Goal: Task Accomplishment & Management: Complete application form

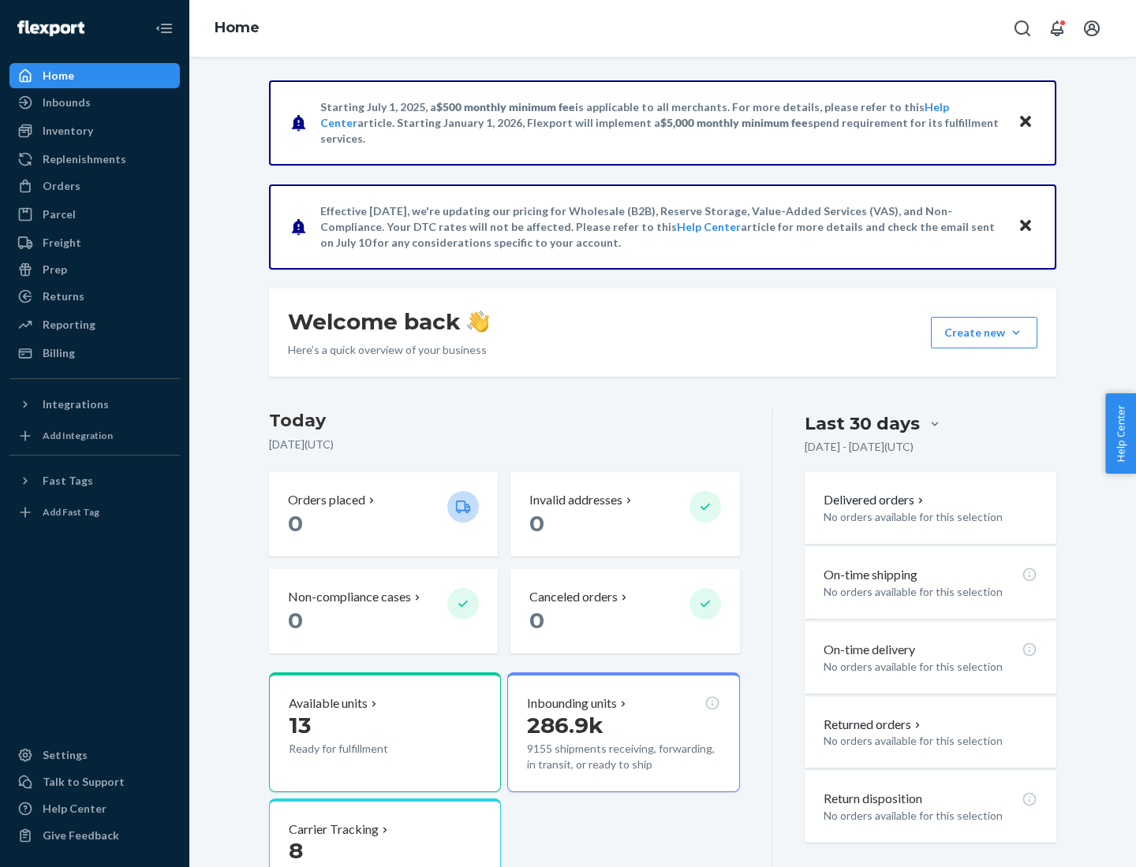
click at [60, 186] on div "Orders" at bounding box center [62, 186] width 38 height 16
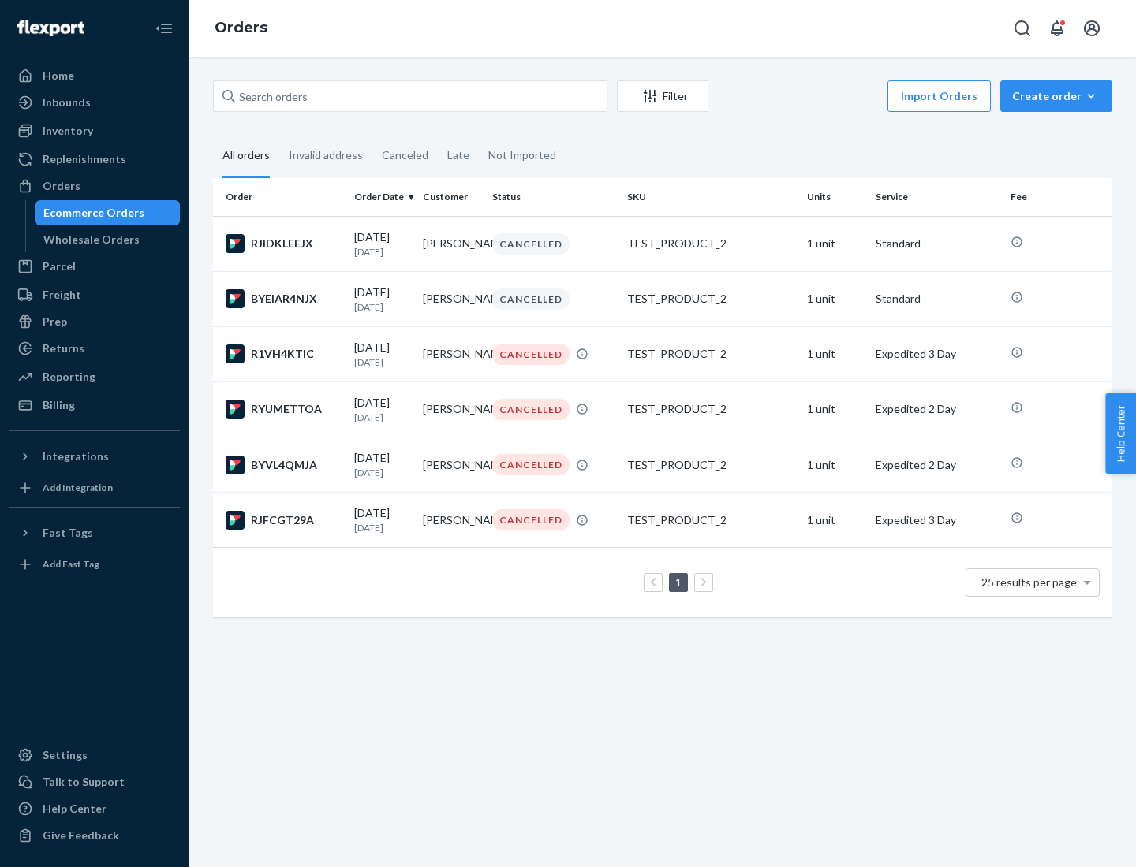
click at [88, 240] on div "Wholesale Orders" at bounding box center [91, 240] width 96 height 16
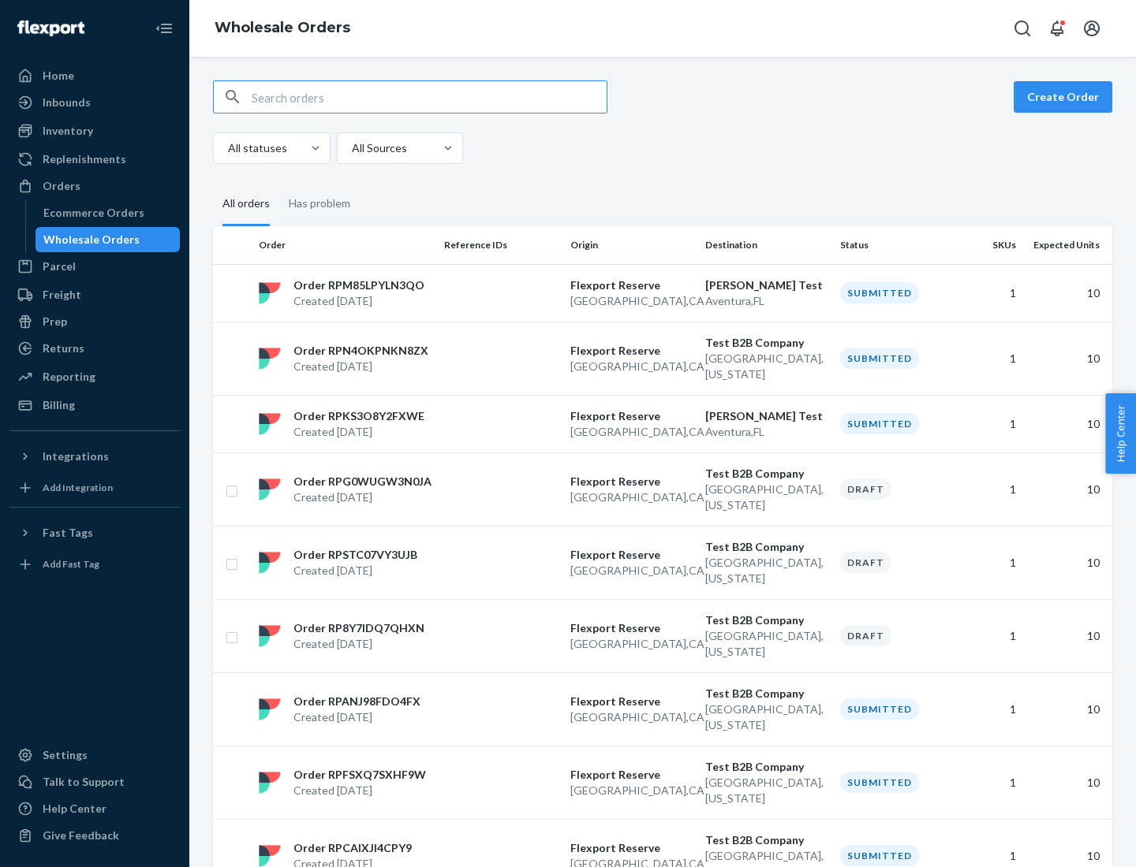
click at [1065, 97] on button "Create Order" at bounding box center [1062, 97] width 99 height 32
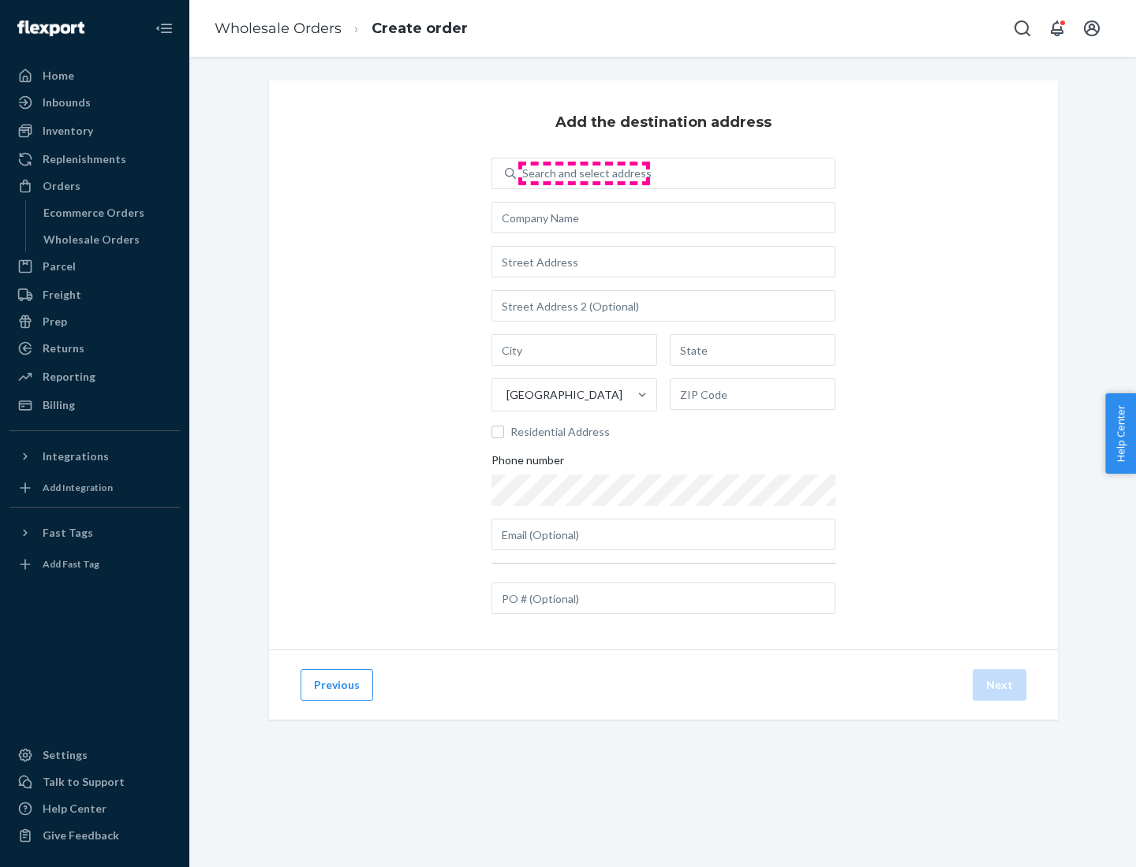
click at [584, 173] on div "Search and select address" at bounding box center [586, 174] width 129 height 16
click at [524, 173] on input "Search and select address" at bounding box center [523, 174] width 2 height 16
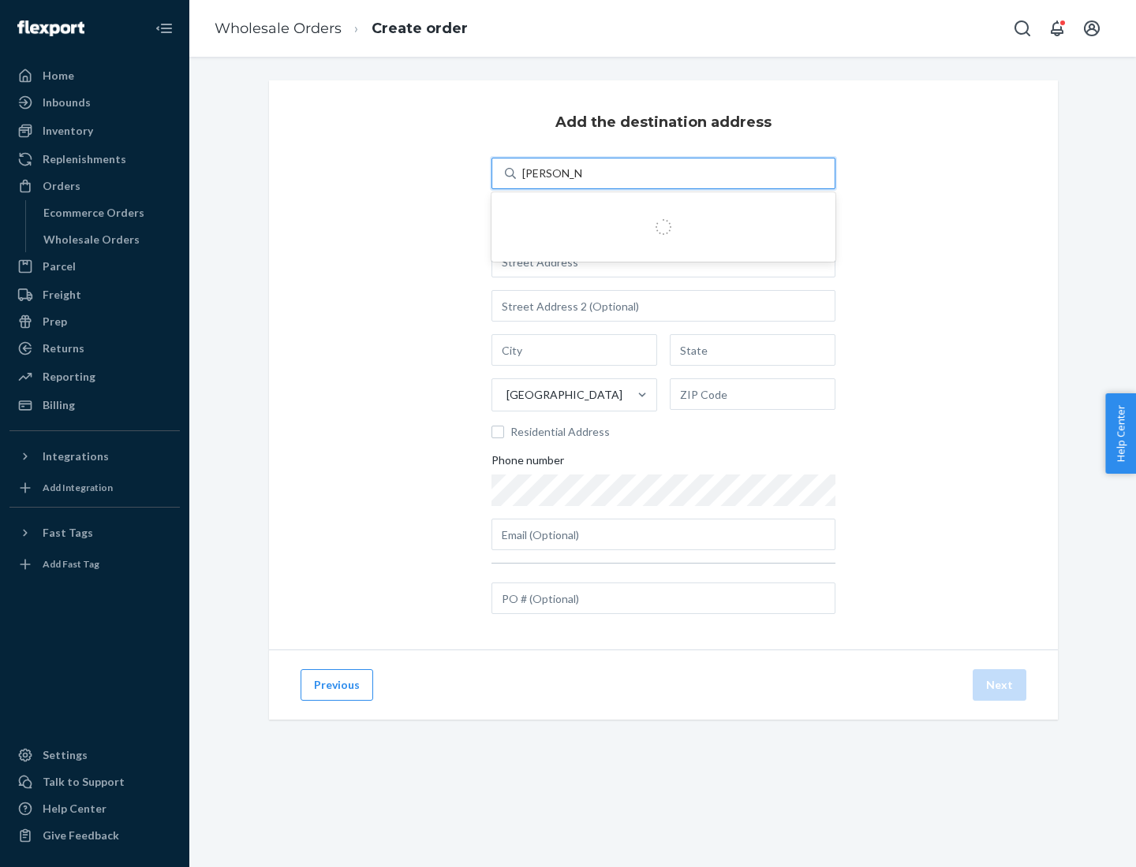
type input "[PERSON_NAME] Test"
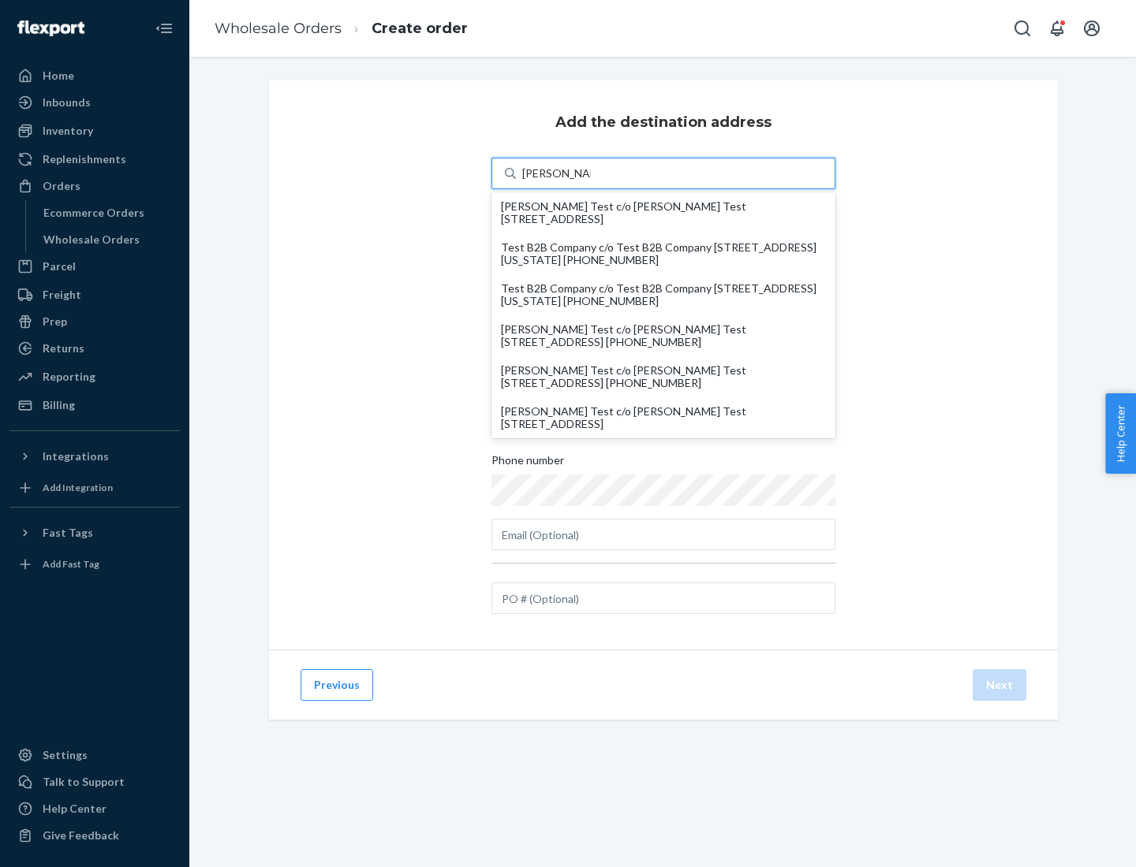
click at [663, 418] on div "[PERSON_NAME] Test c/o [PERSON_NAME] Test [STREET_ADDRESS]" at bounding box center [663, 417] width 325 height 25
click at [591, 181] on input "[PERSON_NAME] Test" at bounding box center [556, 174] width 69 height 16
type input "[PERSON_NAME] Test"
type input "Aventura"
type input "FL"
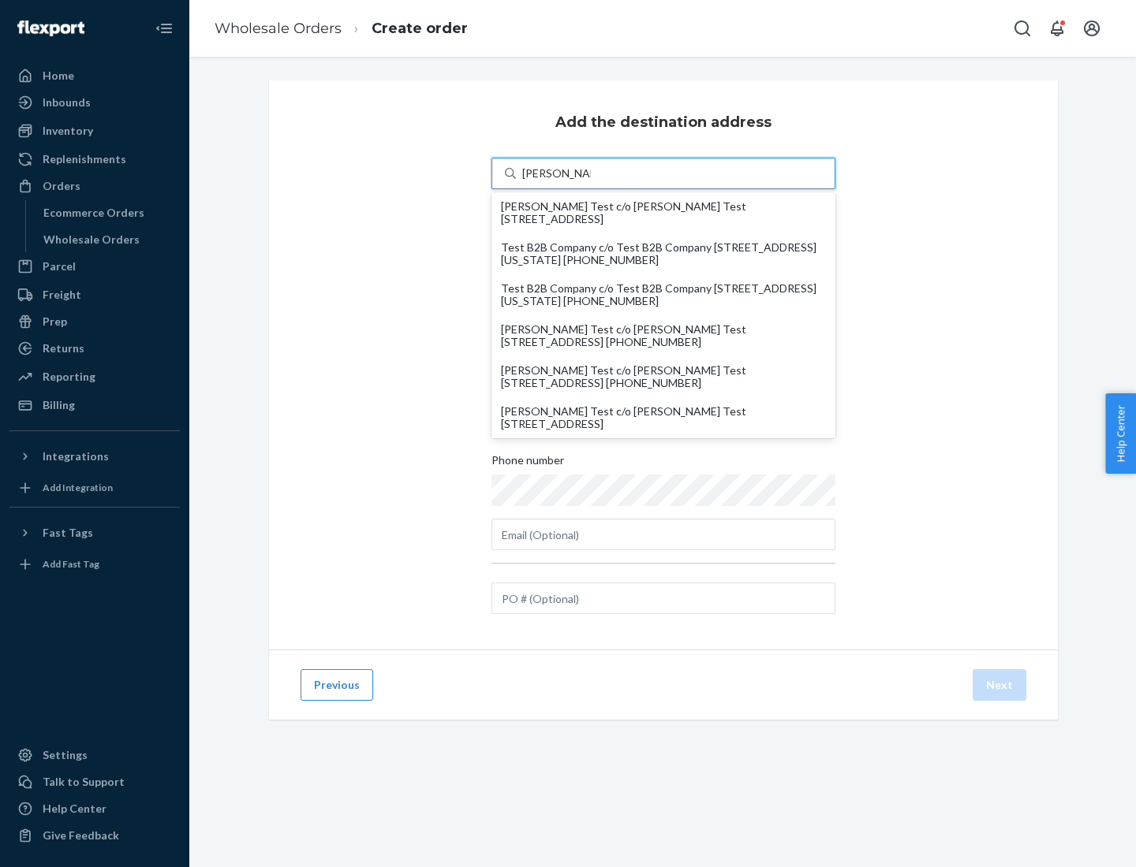
type input "33180"
type input "[STREET_ADDRESS]"
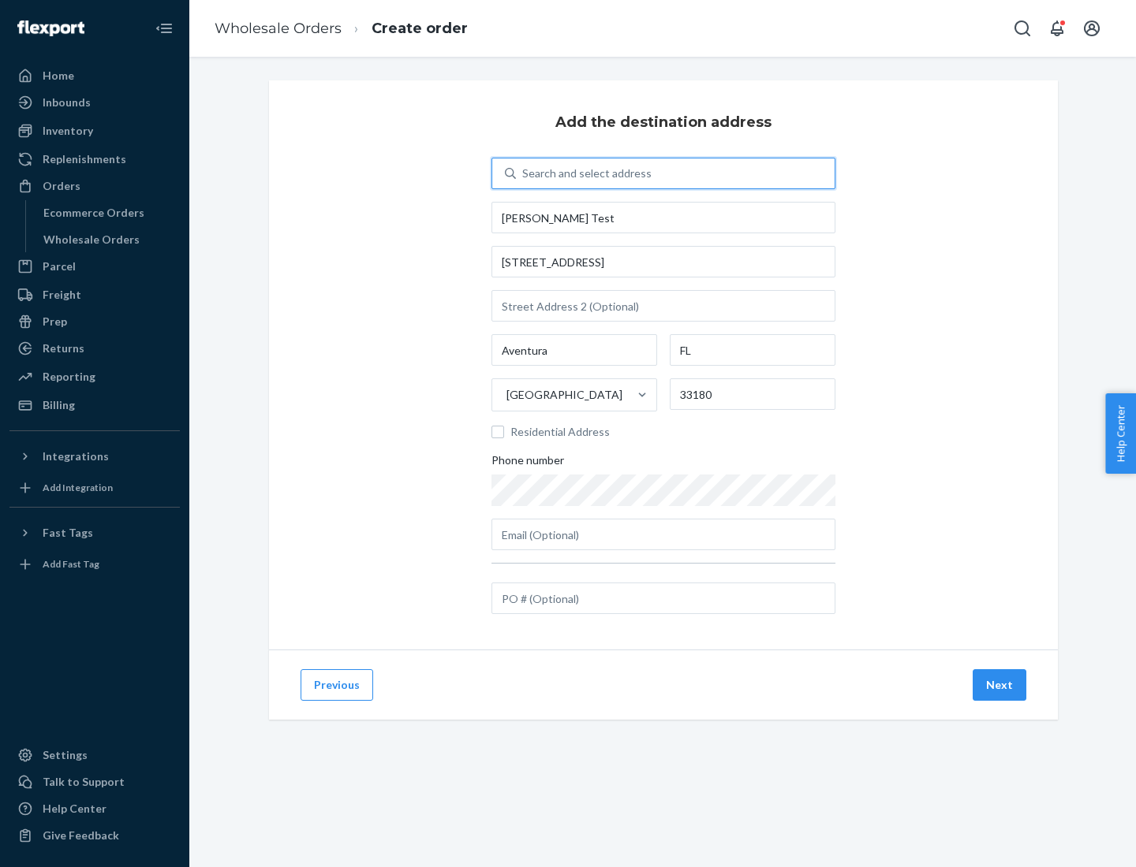
click at [1000, 685] on button "Next" at bounding box center [999, 686] width 54 height 32
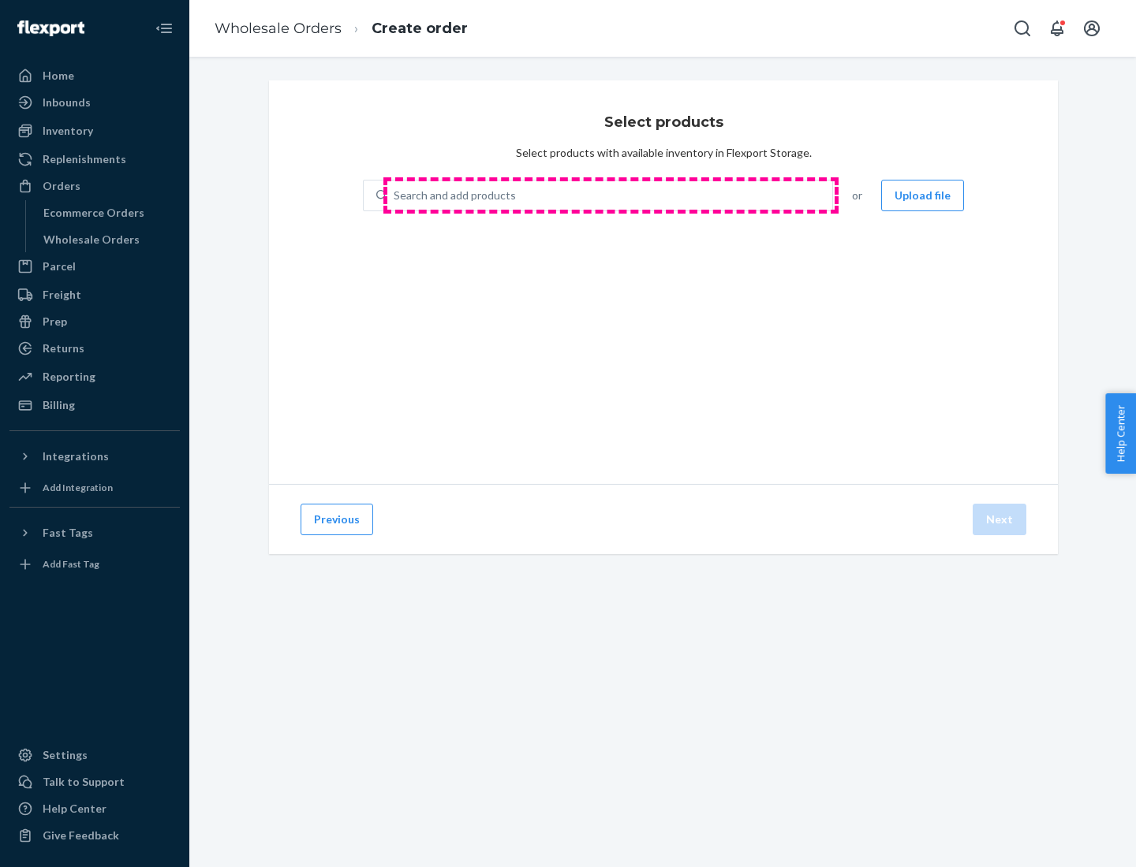
click at [610, 196] on div "Search and add products" at bounding box center [609, 195] width 445 height 28
click at [395, 196] on input "Search and add products" at bounding box center [394, 196] width 2 height 16
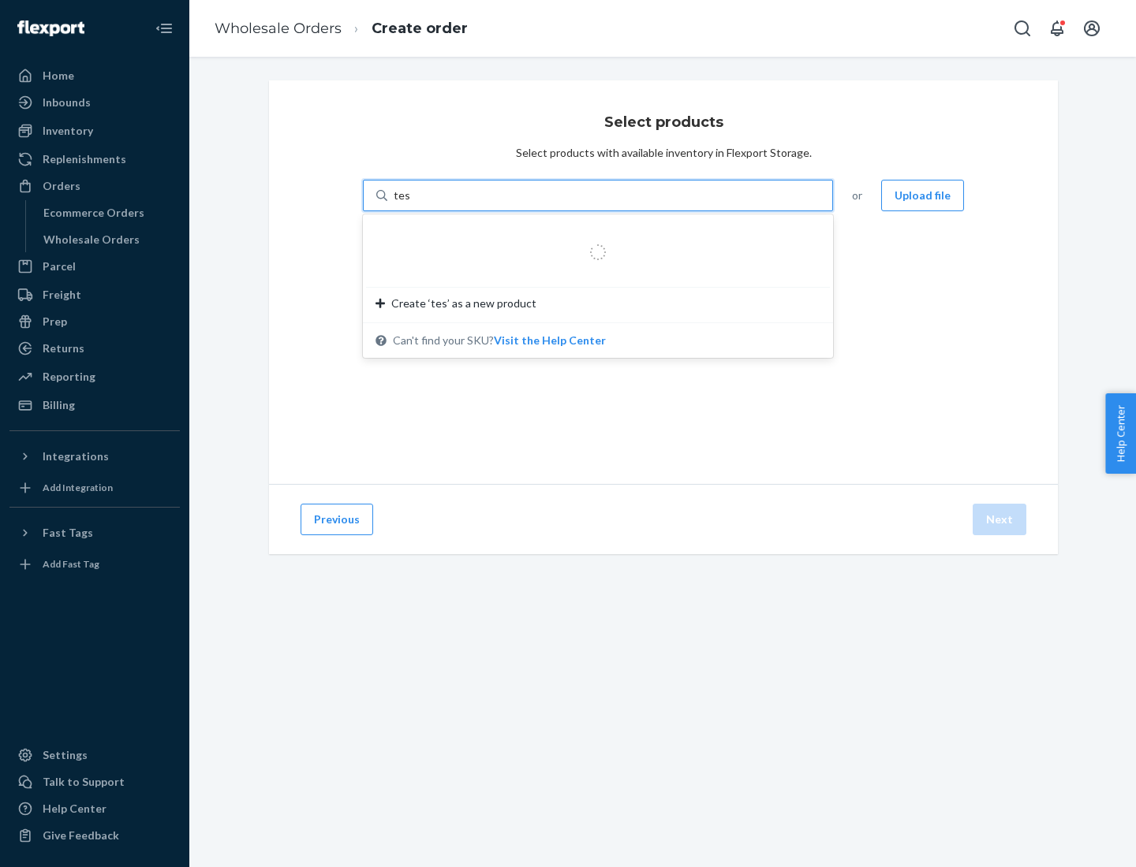
type input "test"
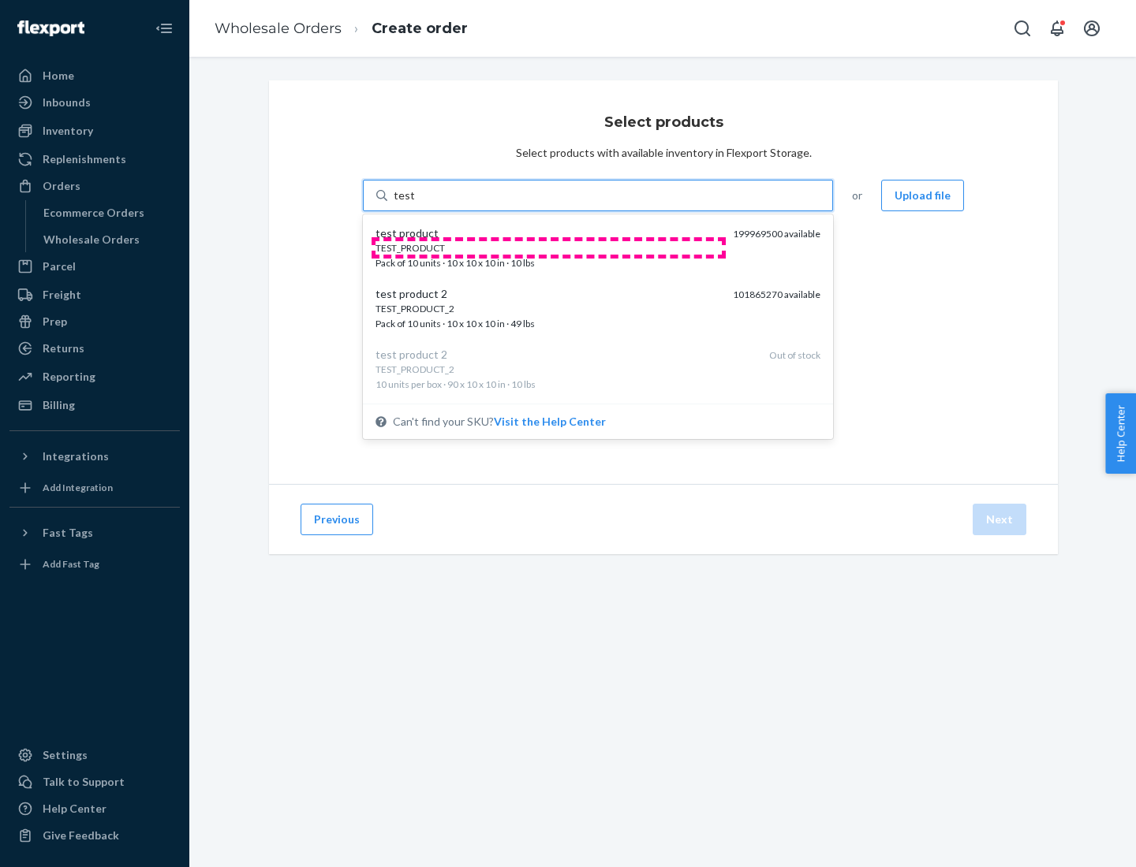
click at [548, 248] on div "TEST_PRODUCT" at bounding box center [547, 247] width 345 height 13
click at [414, 203] on input "test" at bounding box center [403, 196] width 21 height 16
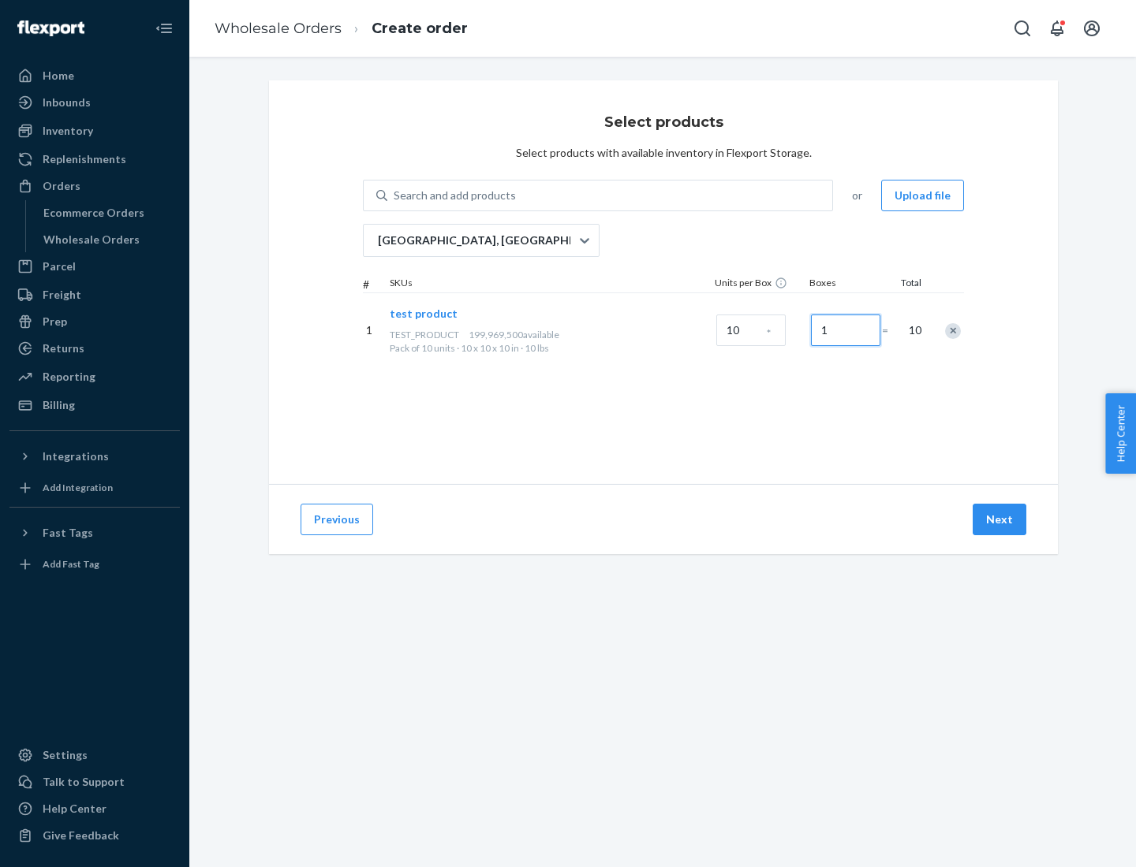
type input "1"
click at [1000, 520] on button "Next" at bounding box center [999, 520] width 54 height 32
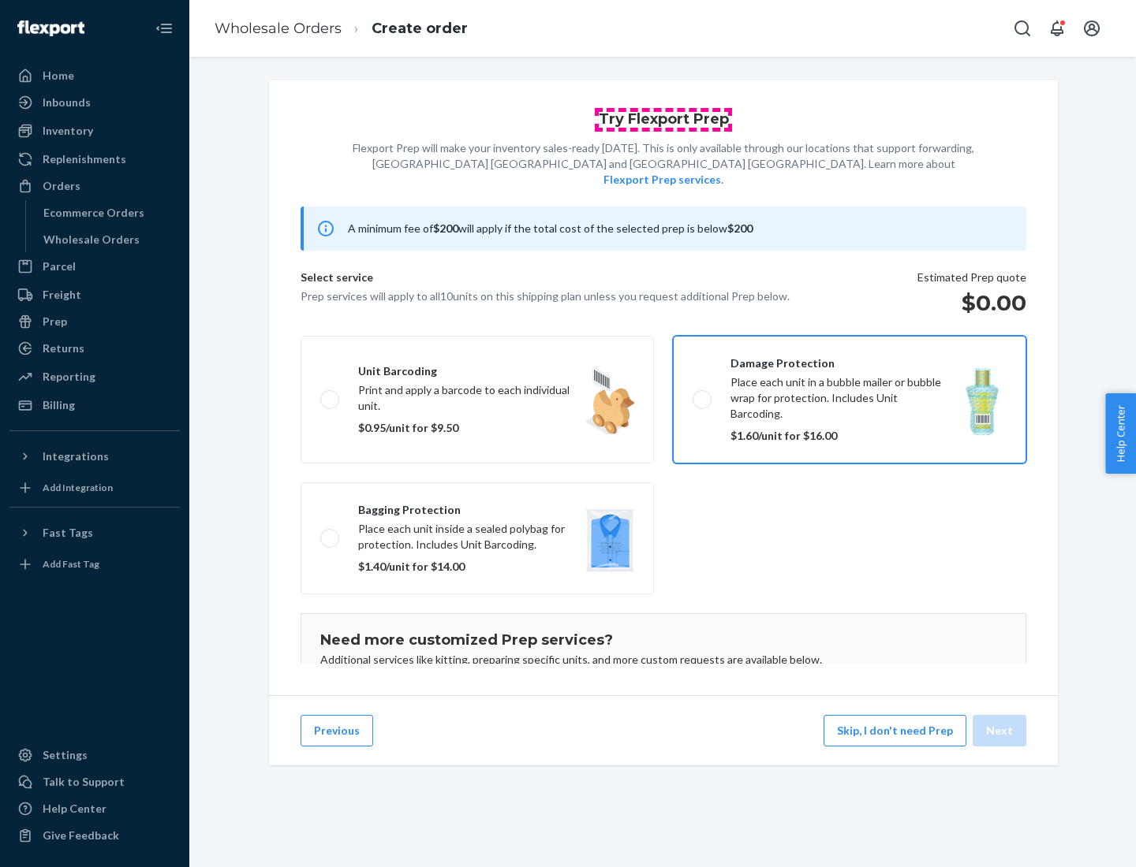
click at [692, 394] on input "Damage protection Place each unit in a bubble mailer or bubble wrap for protect…" at bounding box center [697, 399] width 10 height 10
checkbox input "true"
click at [1000, 731] on button "Next" at bounding box center [999, 731] width 54 height 32
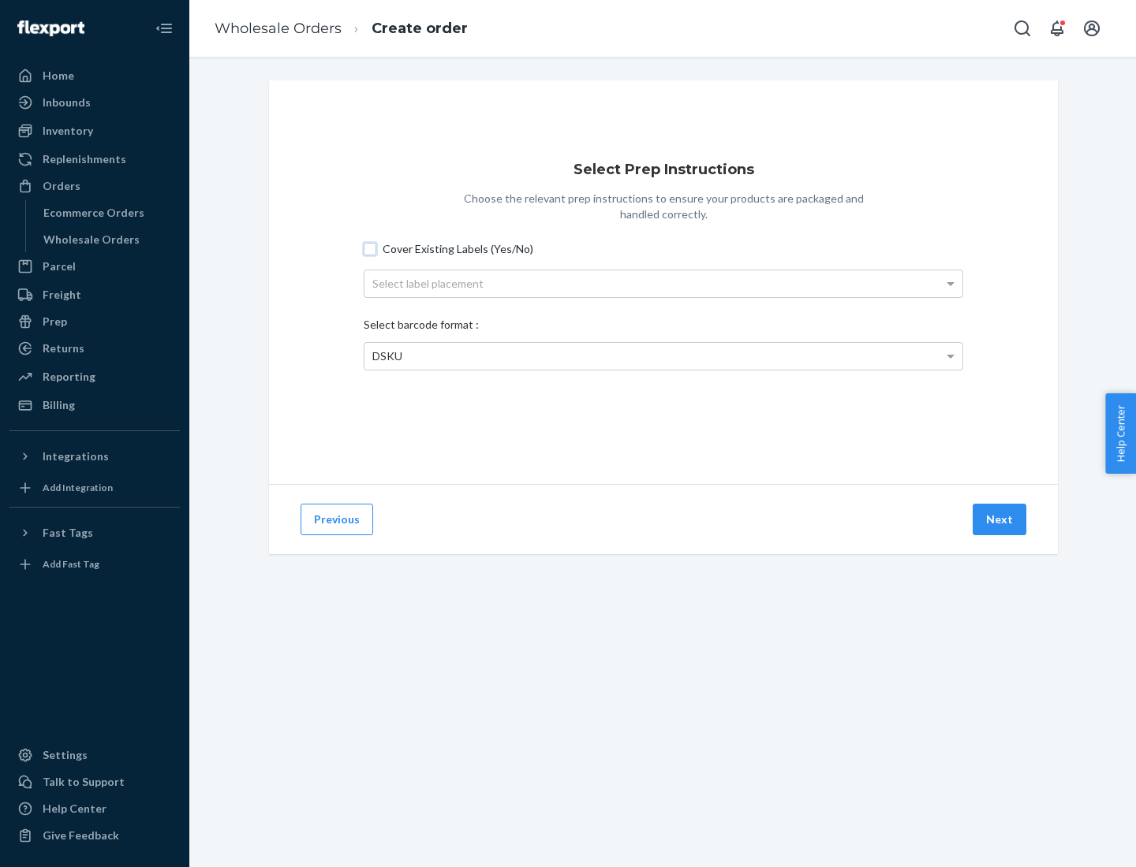
click at [370, 248] on input "Cover Existing Labels (Yes/No)" at bounding box center [370, 249] width 13 height 13
checkbox input "true"
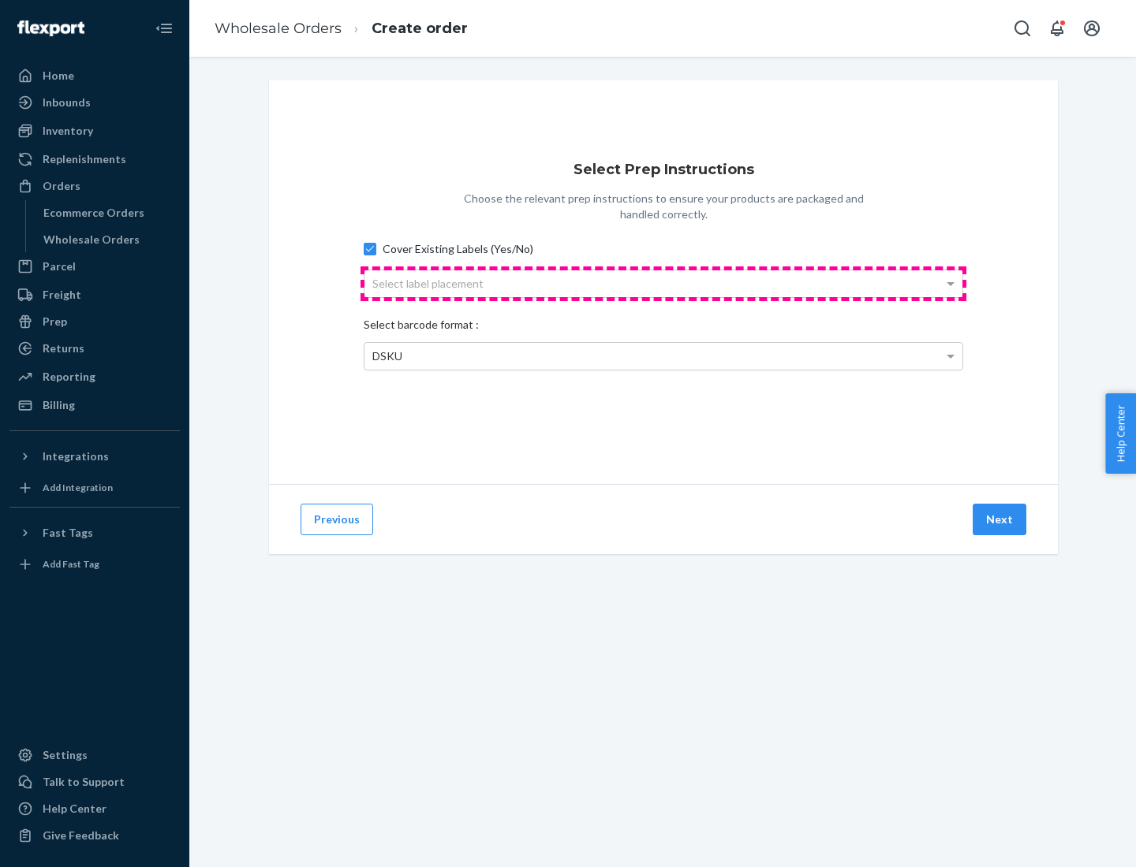
click at [663, 283] on div "Select label placement" at bounding box center [663, 283] width 598 height 27
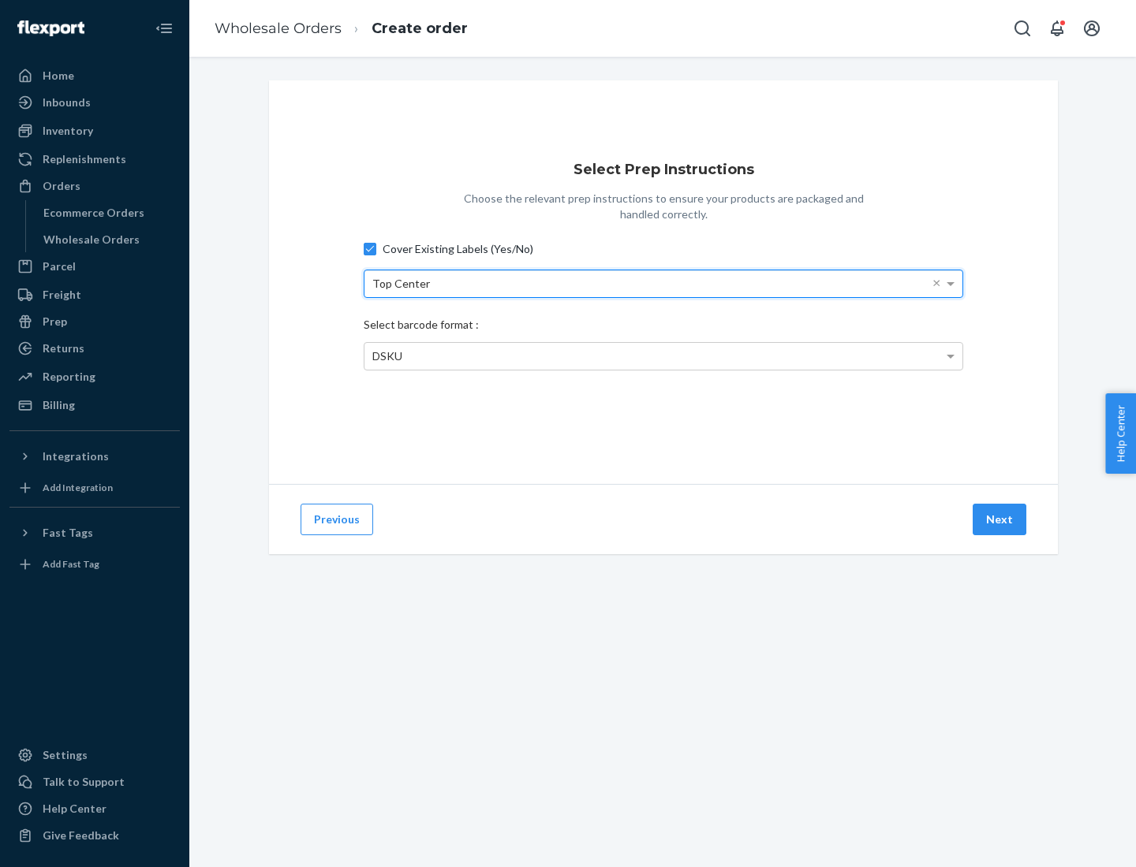
click at [386, 356] on span "DSKU" at bounding box center [387, 355] width 30 height 13
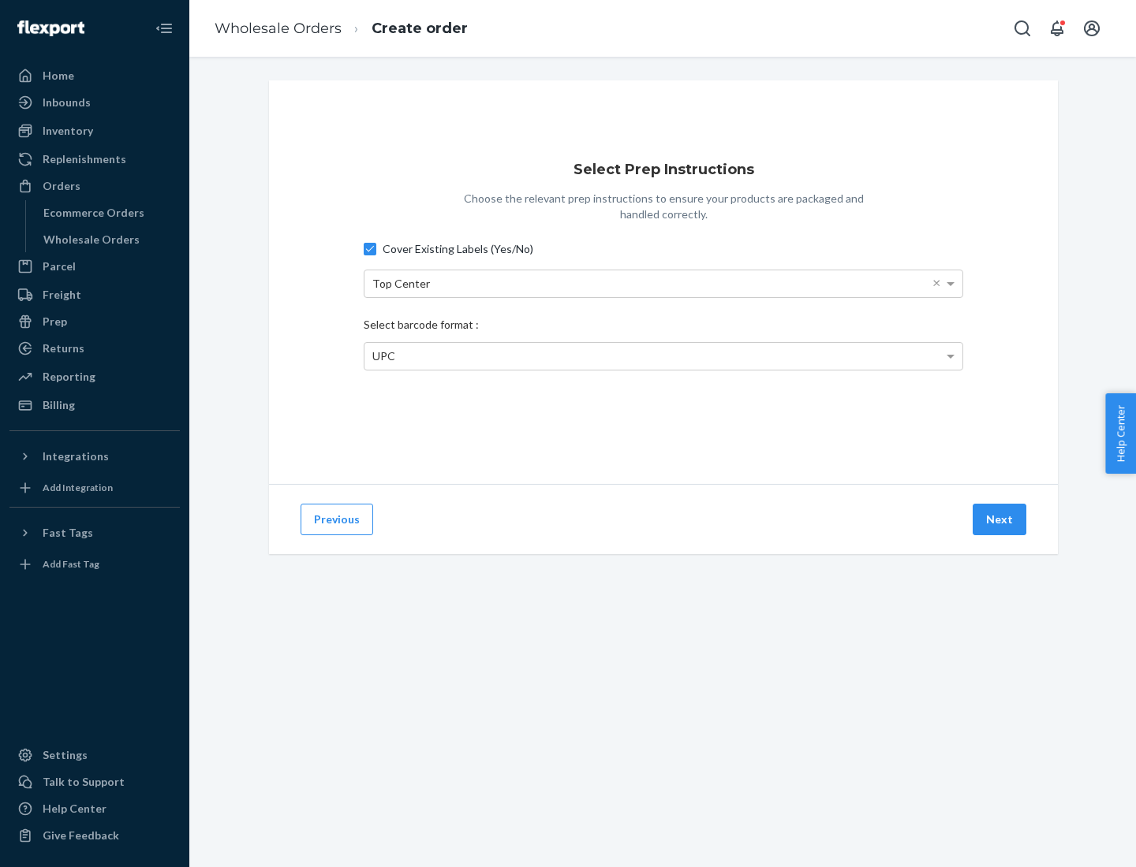
click at [1000, 520] on button "Next" at bounding box center [999, 520] width 54 height 32
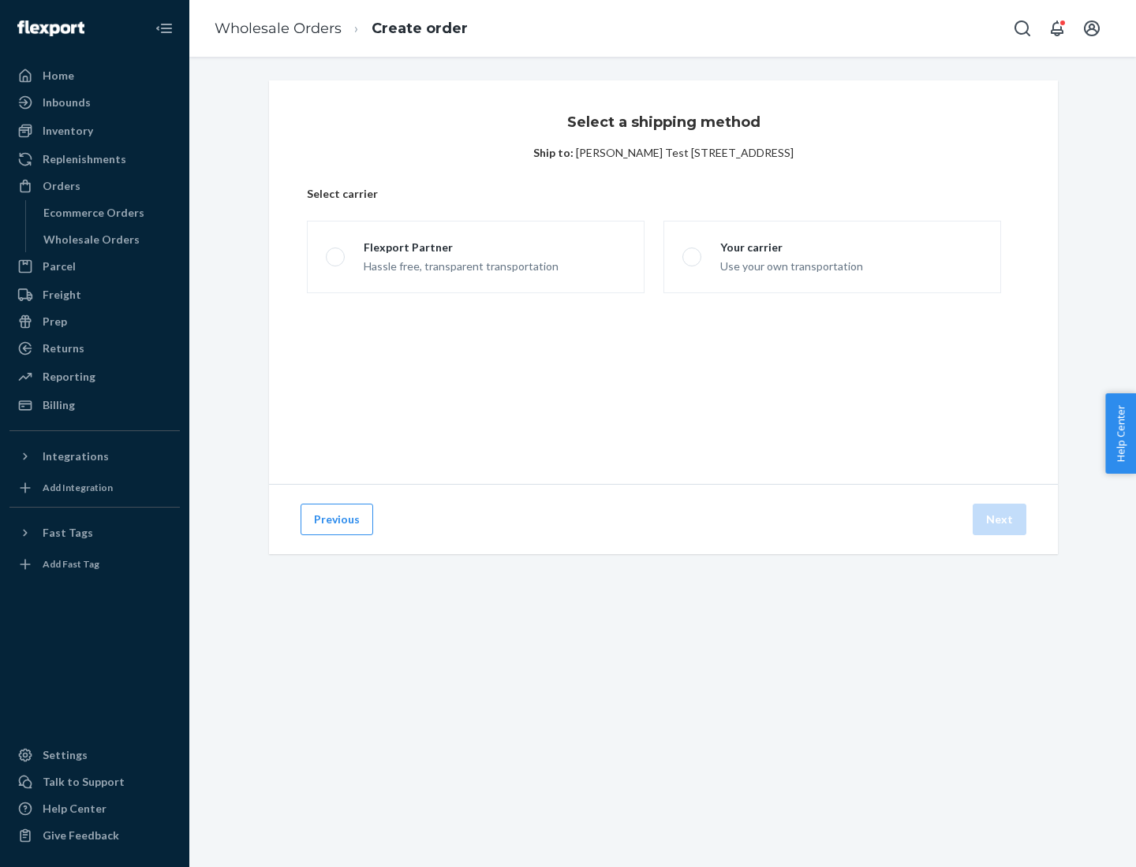
click at [334, 257] on span at bounding box center [335, 257] width 19 height 19
click at [334, 257] on input "Flexport Partner Hassle free, transparent transportation" at bounding box center [331, 257] width 10 height 10
radio input "true"
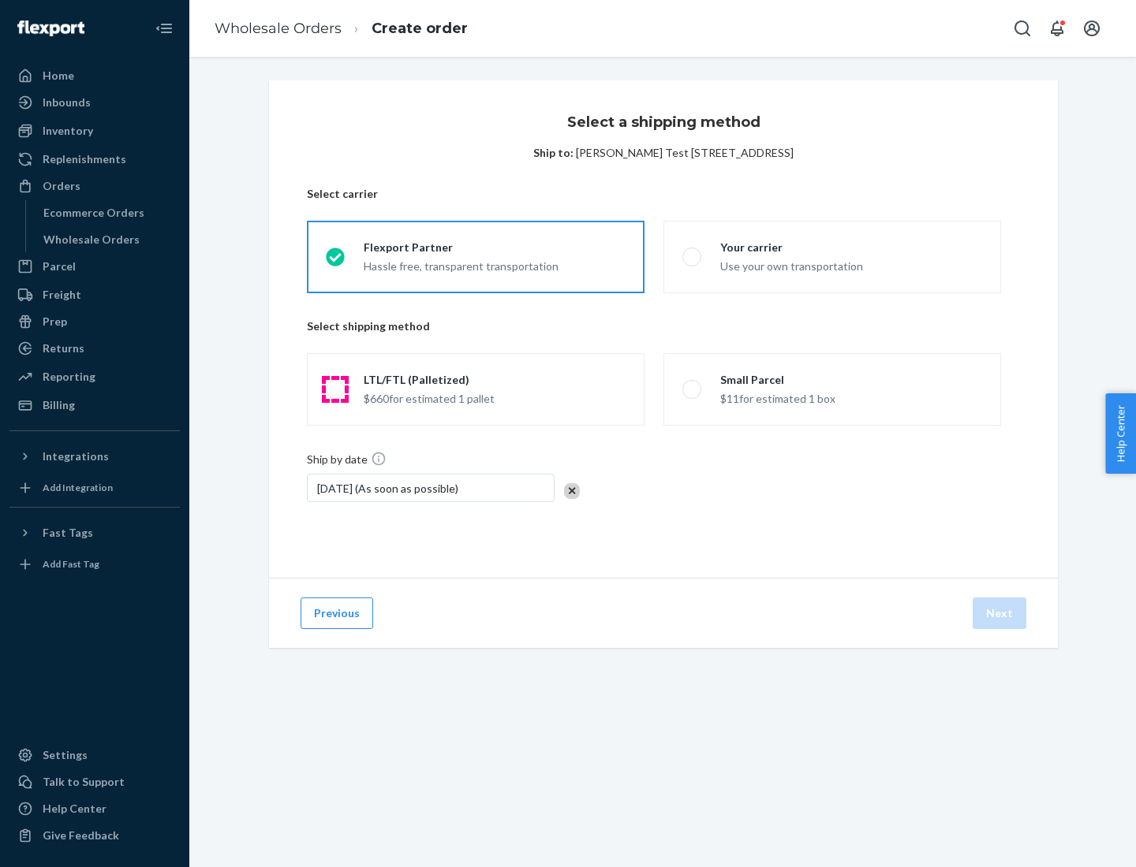
click at [334, 390] on span at bounding box center [335, 389] width 19 height 19
click at [334, 390] on input "LTL/FTL (Palletized) $660 for estimated 1 pallet" at bounding box center [331, 390] width 10 height 10
radio input "true"
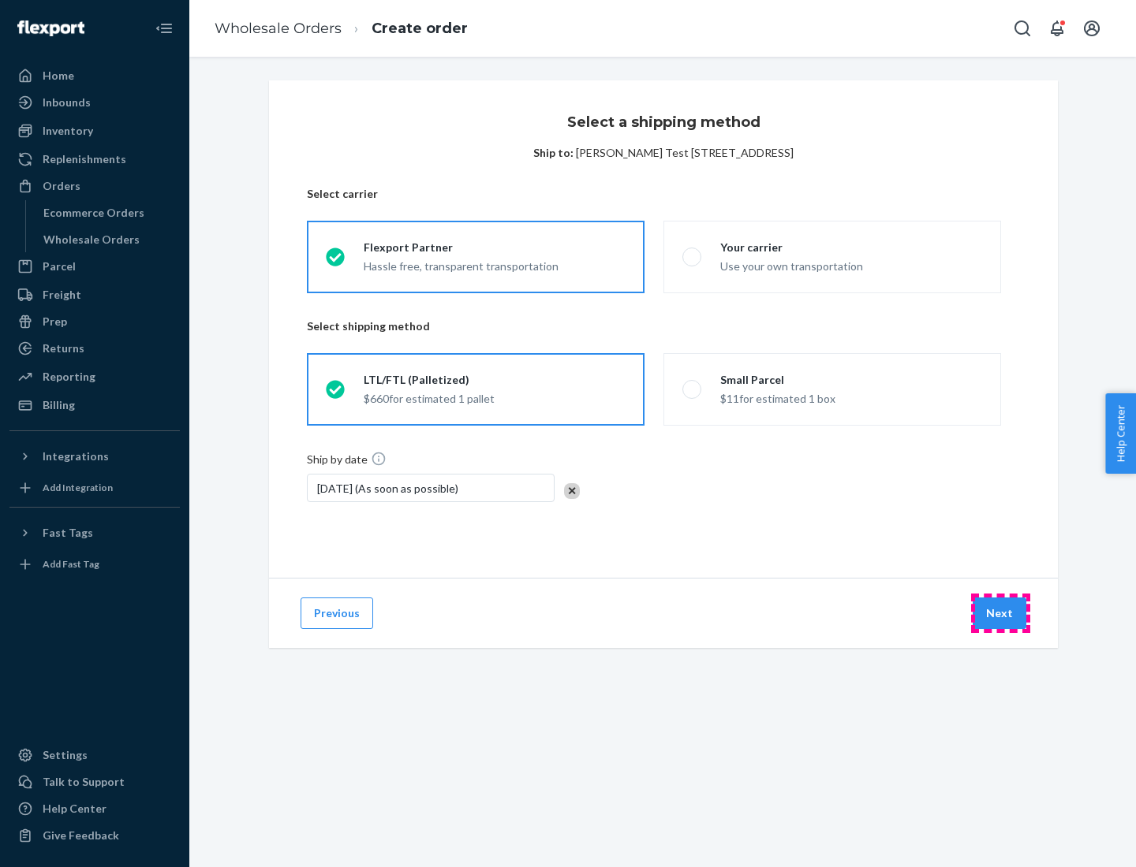
click at [1000, 614] on button "Next" at bounding box center [999, 614] width 54 height 32
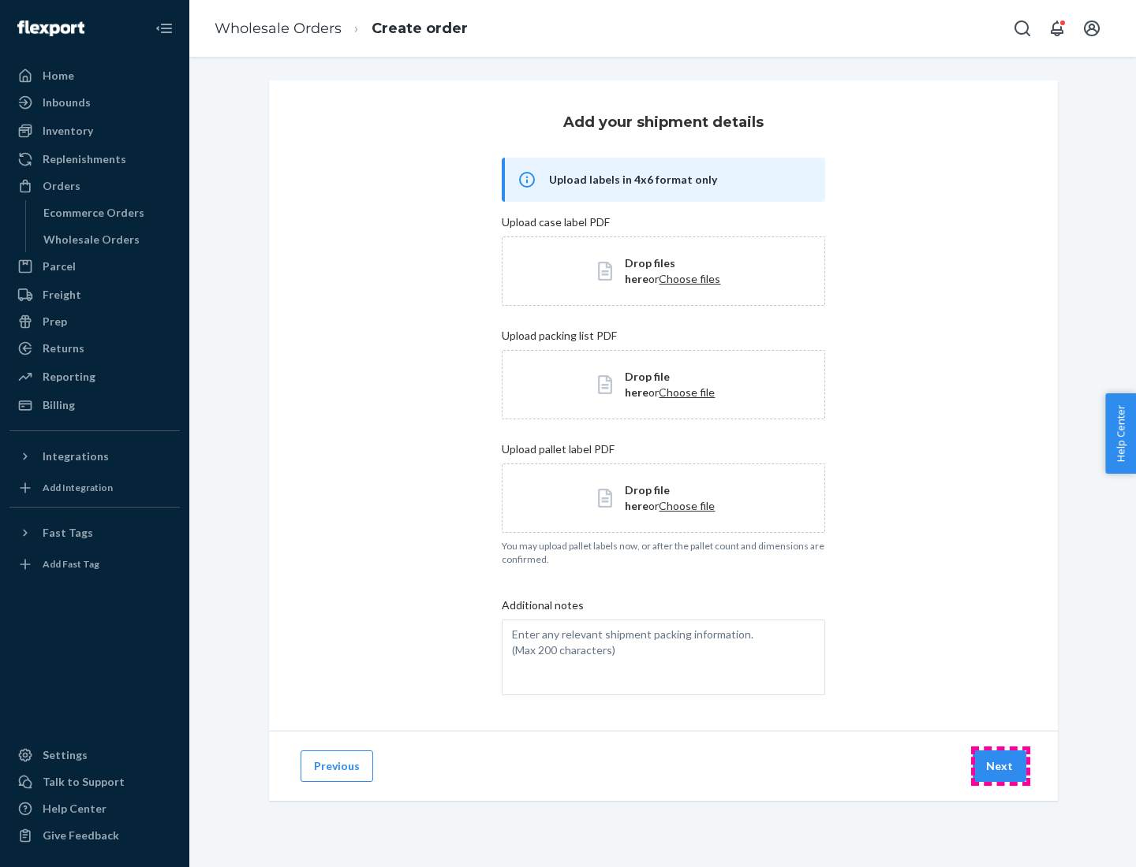
click at [1000, 766] on button "Next" at bounding box center [999, 767] width 54 height 32
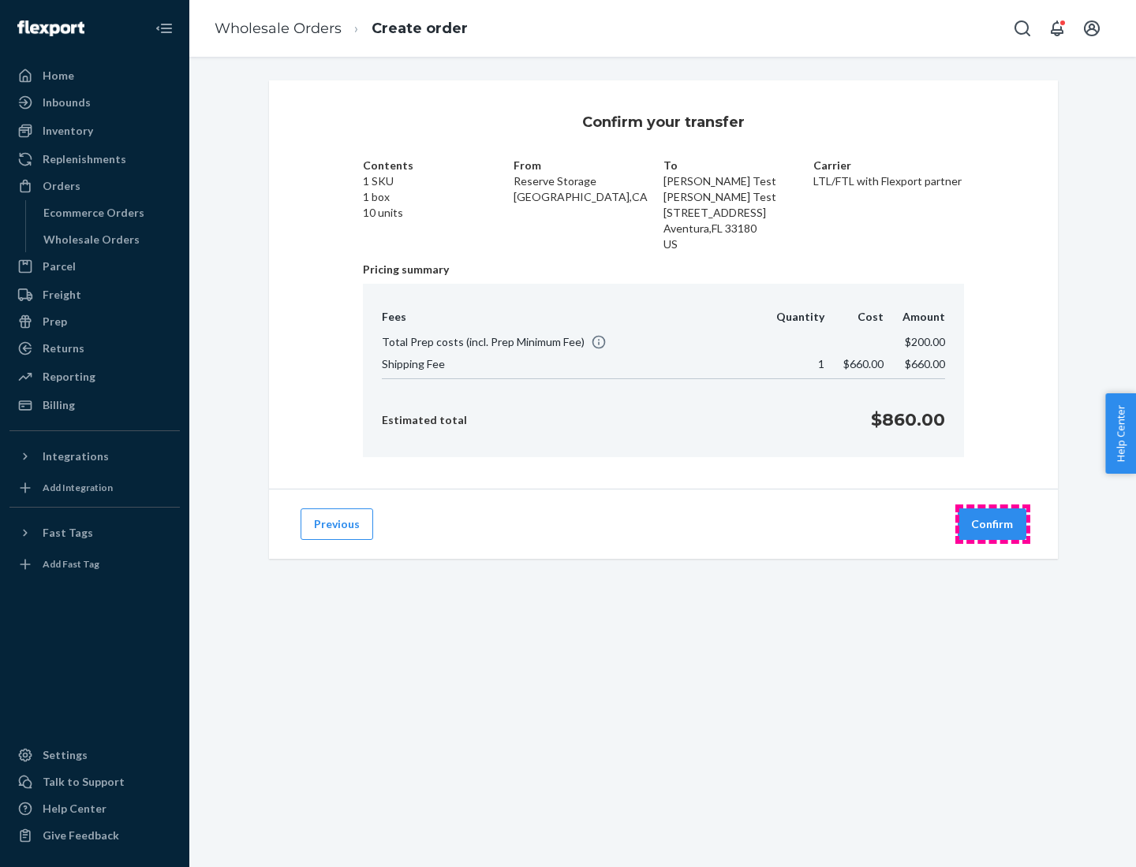
click at [992, 524] on button "Confirm" at bounding box center [991, 525] width 69 height 32
